Goal: Task Accomplishment & Management: Use online tool/utility

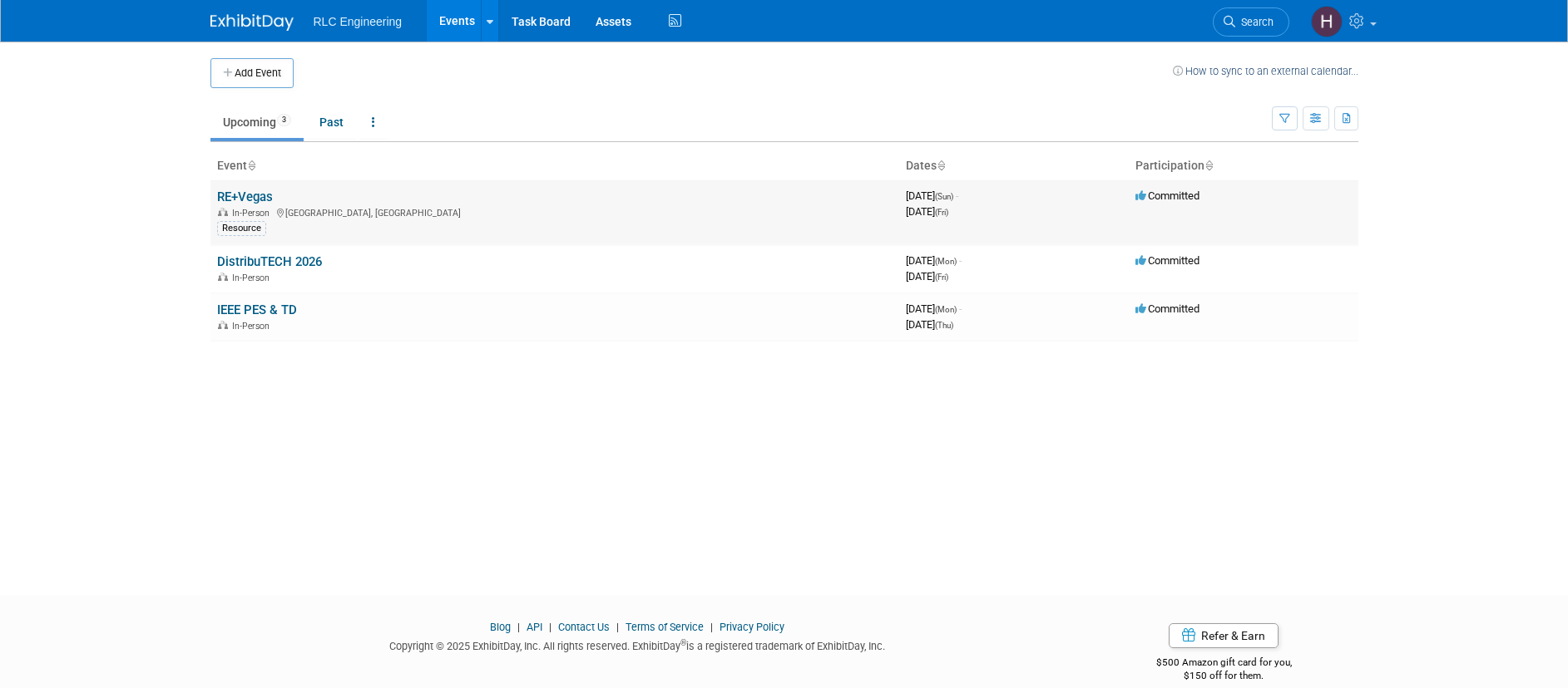
click at [260, 202] on link "RE+Vegas" at bounding box center [244, 197] width 55 height 15
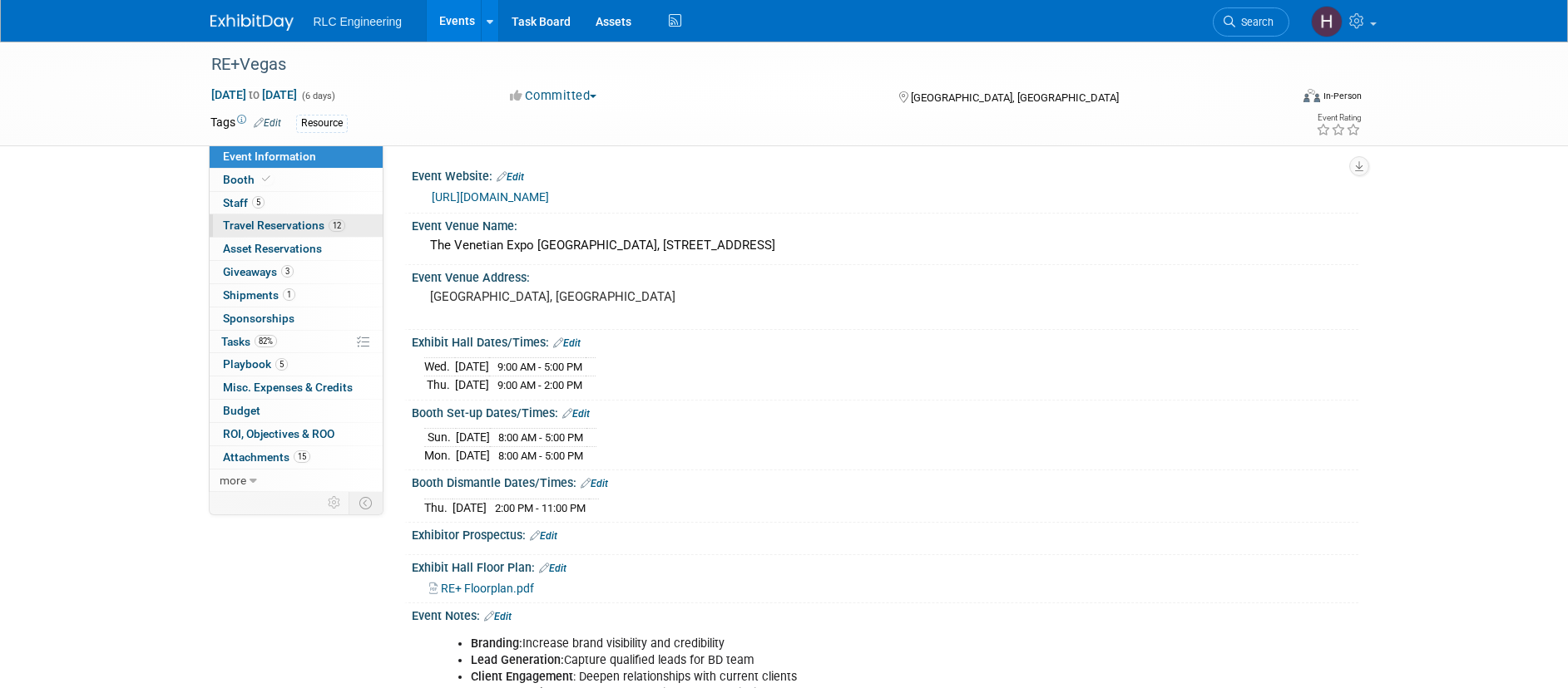
click at [272, 225] on span "Travel Reservations 12" at bounding box center [284, 226] width 122 height 14
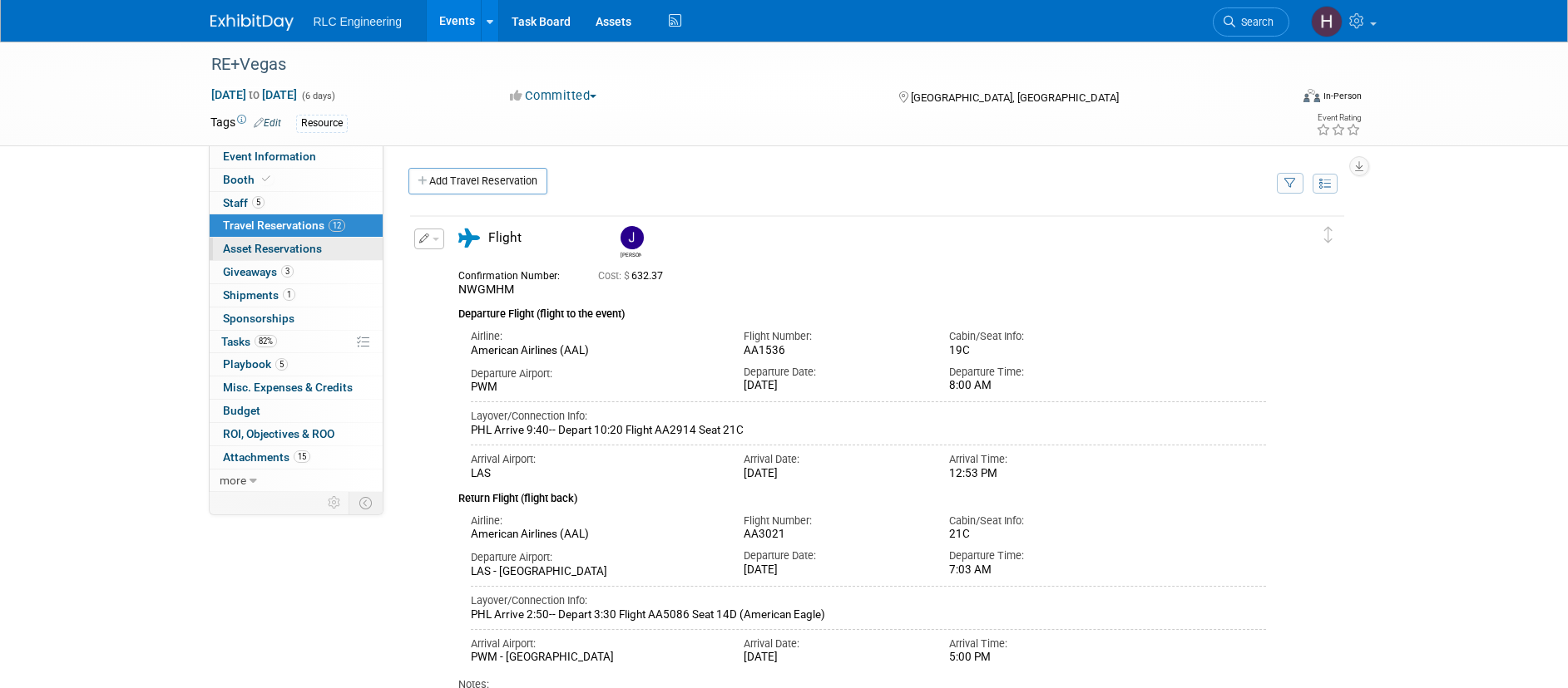
click at [277, 239] on link "0 Asset Reservations 0" at bounding box center [296, 248] width 173 height 22
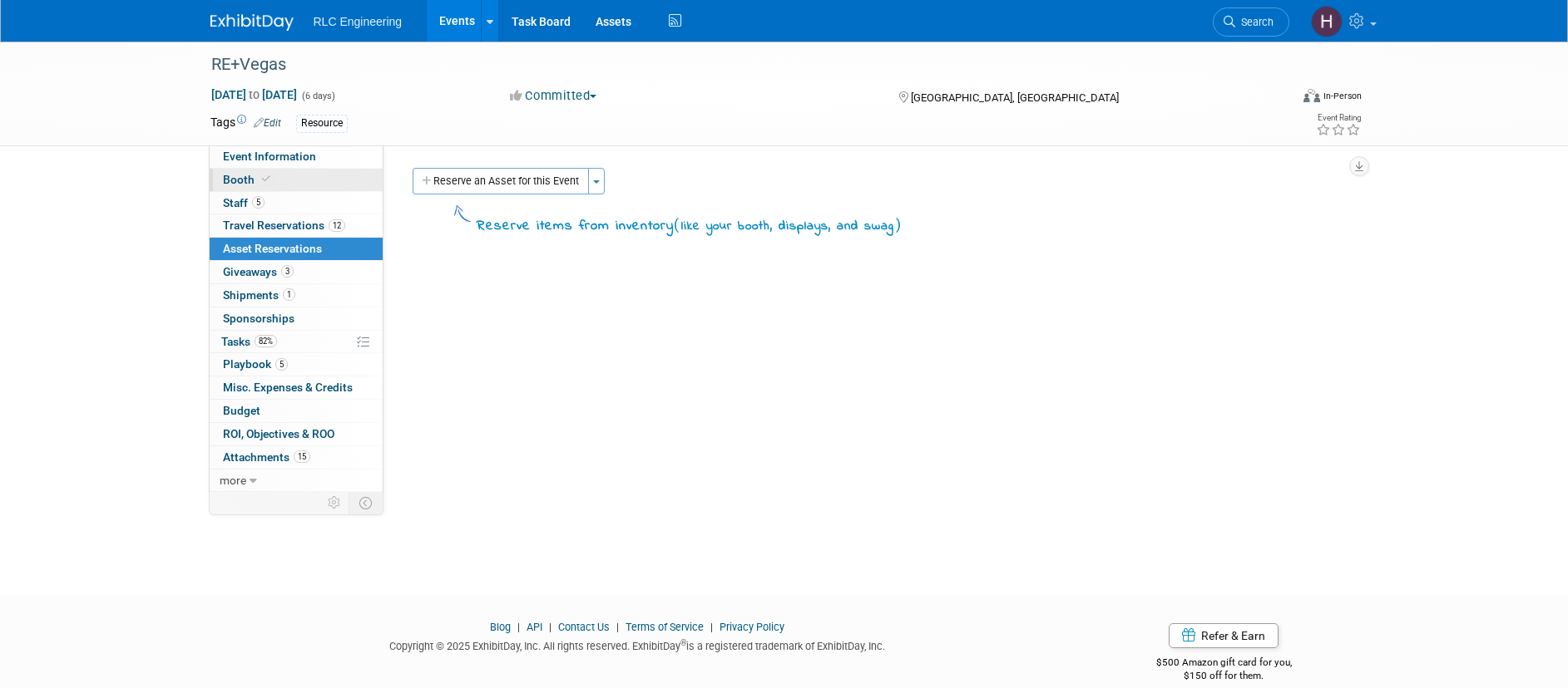
click at [253, 169] on link "Booth" at bounding box center [296, 179] width 173 height 22
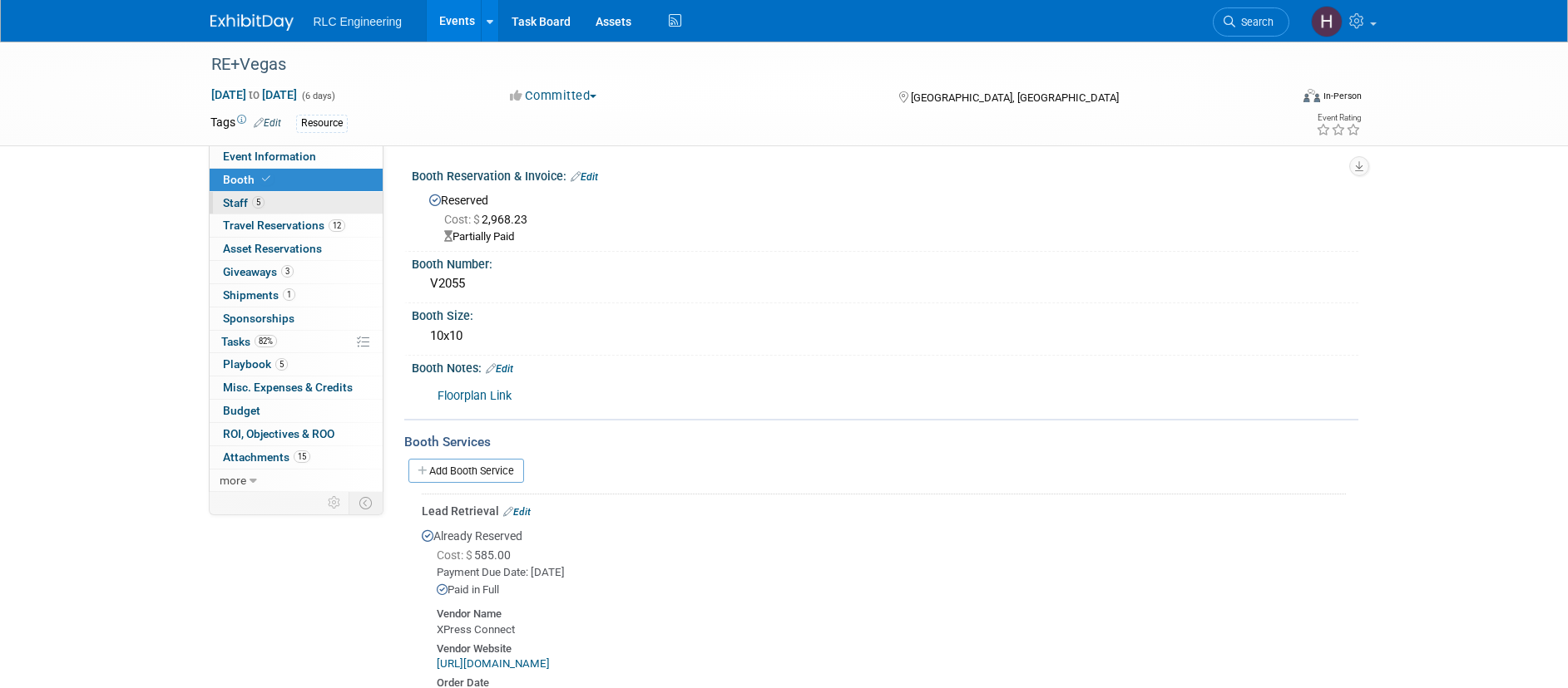
click at [237, 199] on span "Staff 5" at bounding box center [243, 203] width 42 height 14
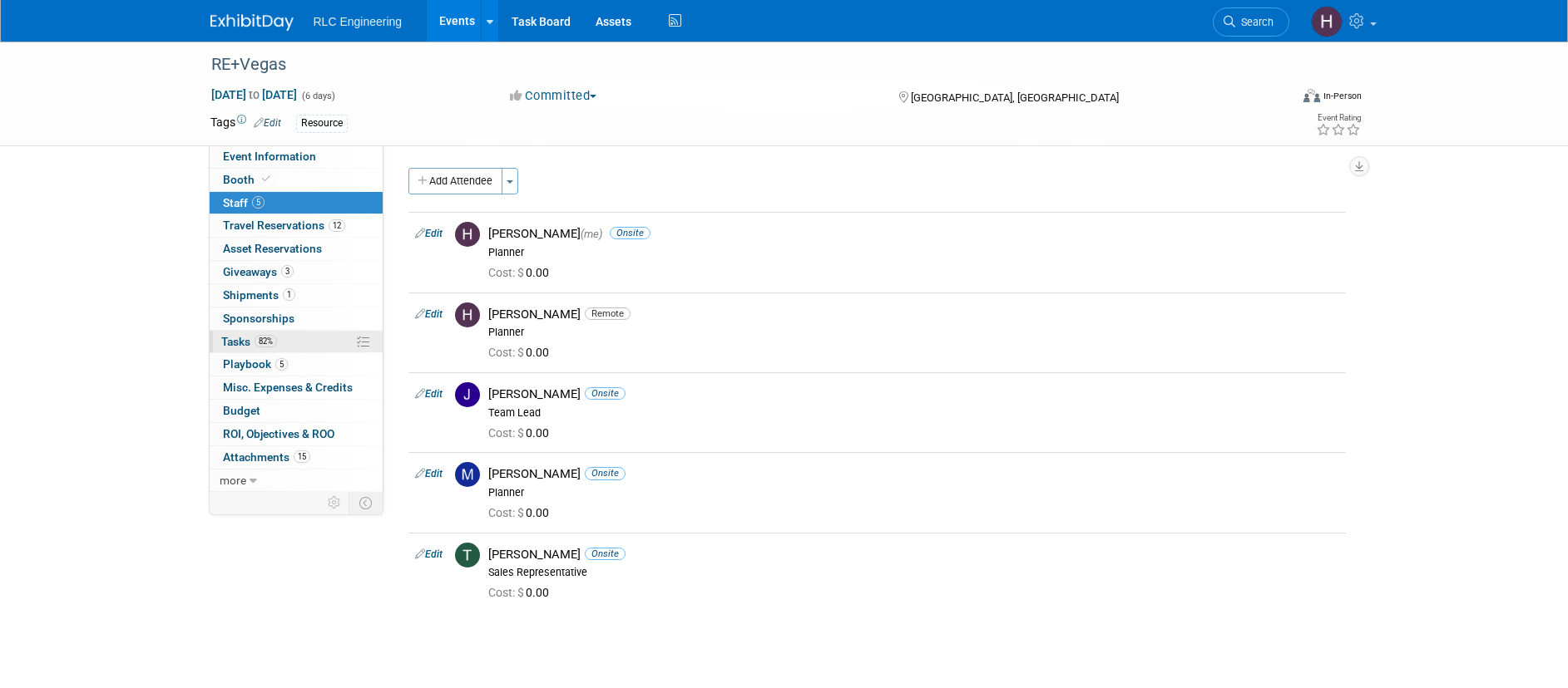
click at [275, 337] on span "82%" at bounding box center [265, 341] width 22 height 13
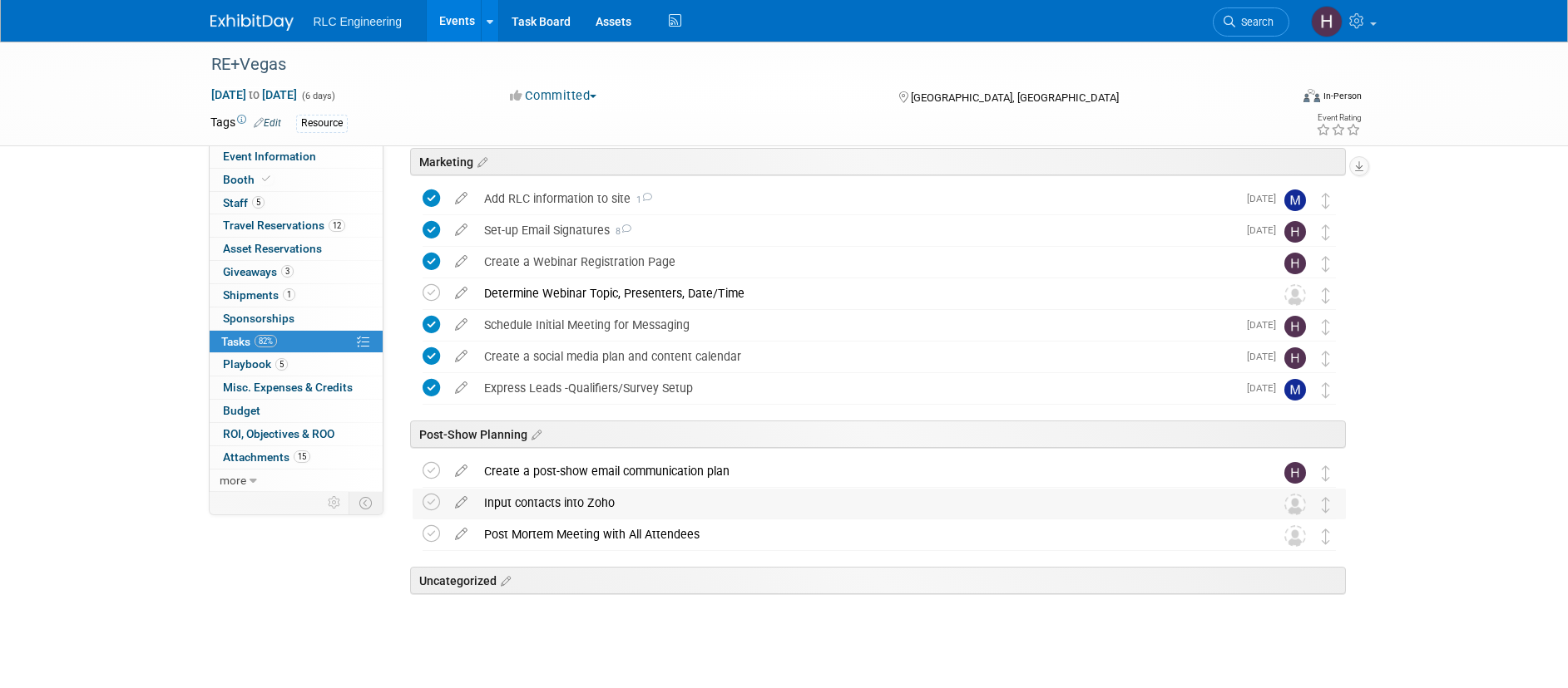
scroll to position [548, 0]
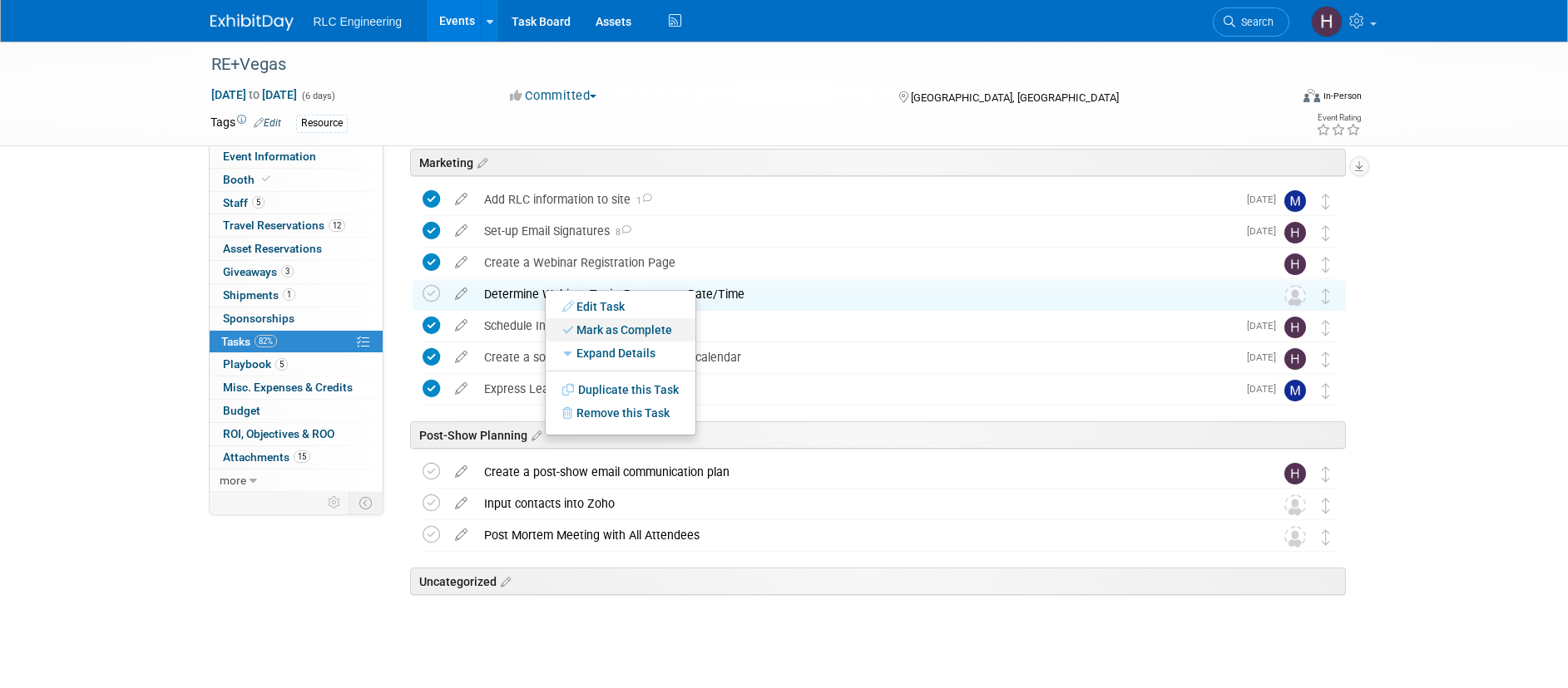
click at [604, 331] on link "Mark as Complete" at bounding box center [621, 329] width 149 height 23
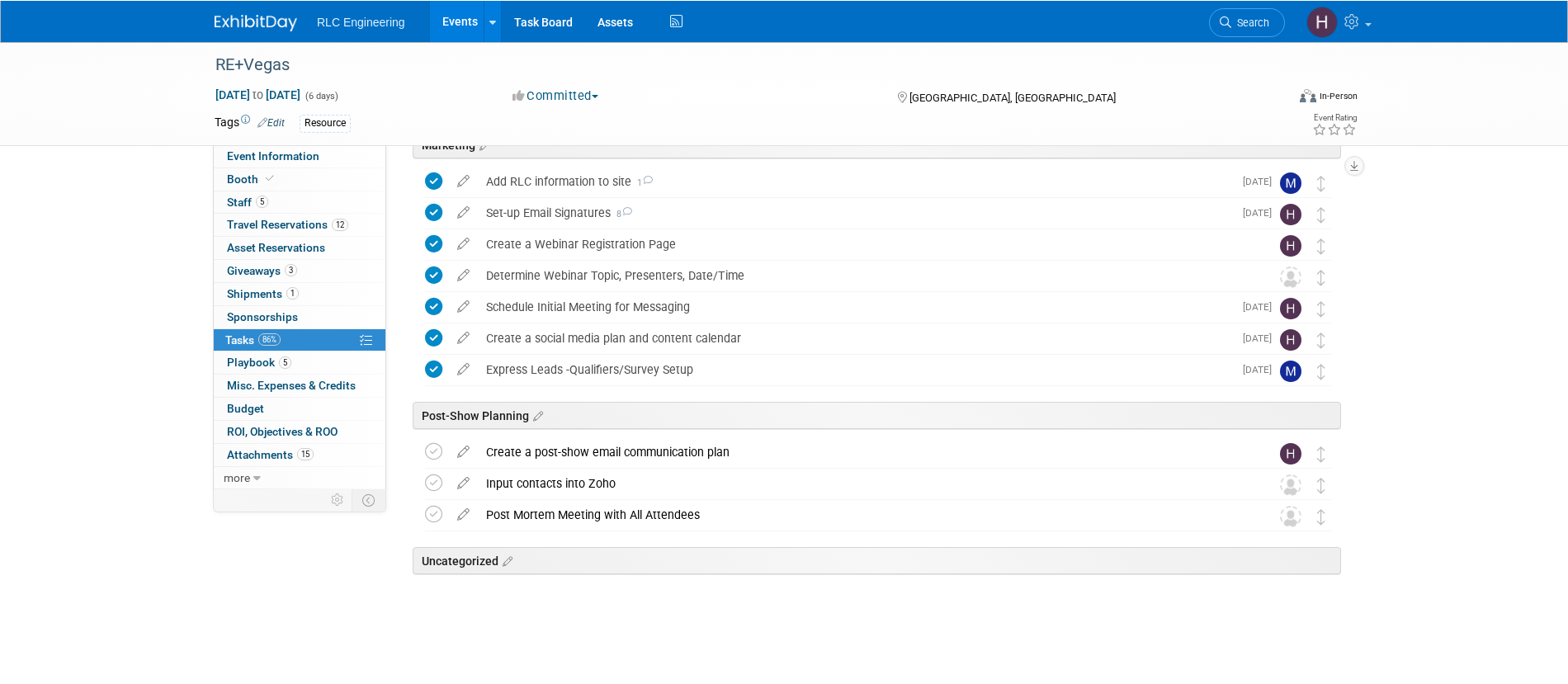
scroll to position [561, 0]
